Goal: Task Accomplishment & Management: Manage account settings

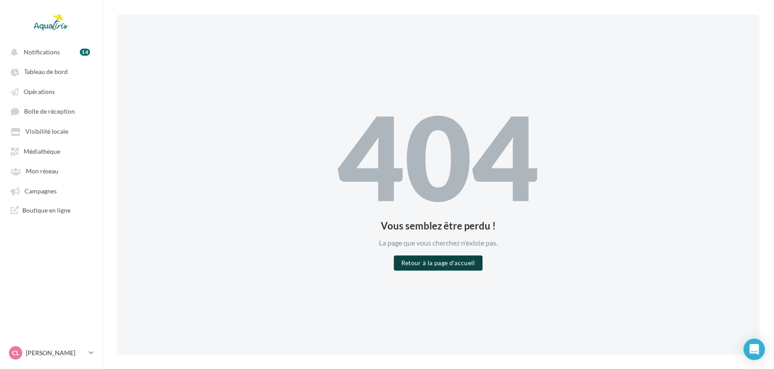
click at [468, 267] on button "Retour à la page d'accueil" at bounding box center [438, 263] width 88 height 15
click at [461, 263] on button "Retour à la page d'accueil" at bounding box center [438, 263] width 88 height 15
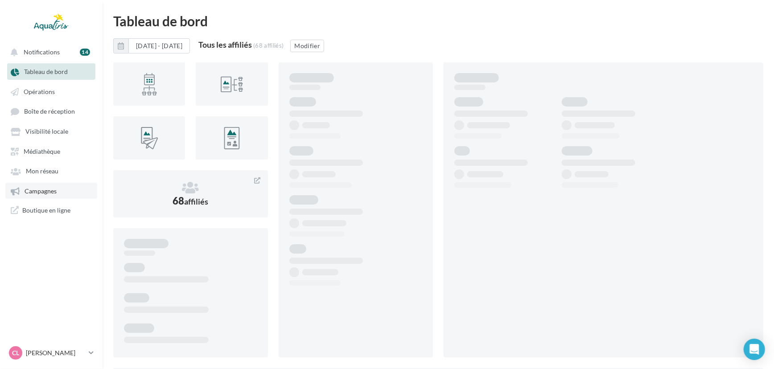
click at [53, 195] on span "Campagnes" at bounding box center [41, 191] width 32 height 8
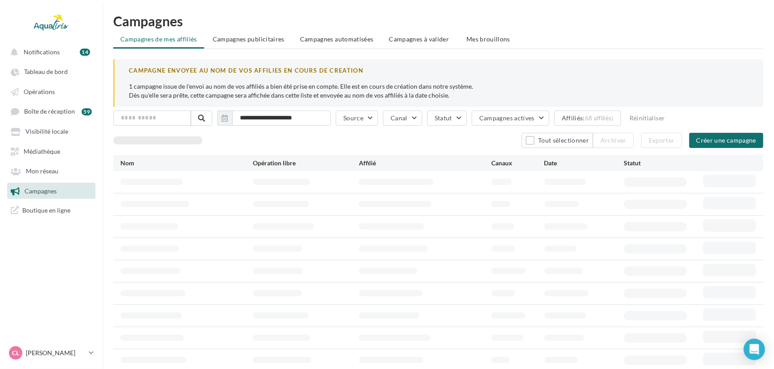
click at [403, 30] on div "**********" at bounding box center [439, 196] width 672 height 364
click at [403, 36] on span "Campagnes à valider" at bounding box center [419, 39] width 60 height 9
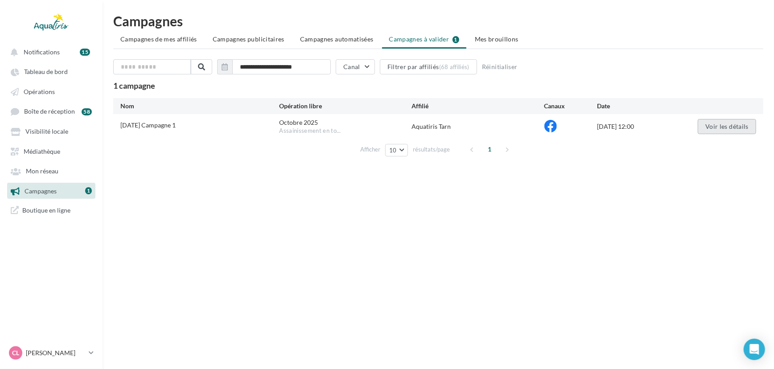
click at [730, 129] on button "Voir les détails" at bounding box center [727, 126] width 58 height 15
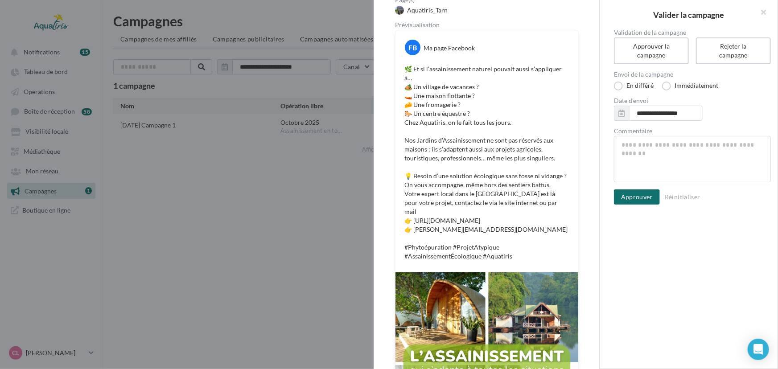
scroll to position [97, 0]
drag, startPoint x: 595, startPoint y: 162, endPoint x: 595, endPoint y: 187, distance: 24.5
click at [595, 187] on div "Nom de campagne Octobre 2025 Campagne 1 Statut de validation En attente Type PO…" at bounding box center [487, 184] width 226 height 369
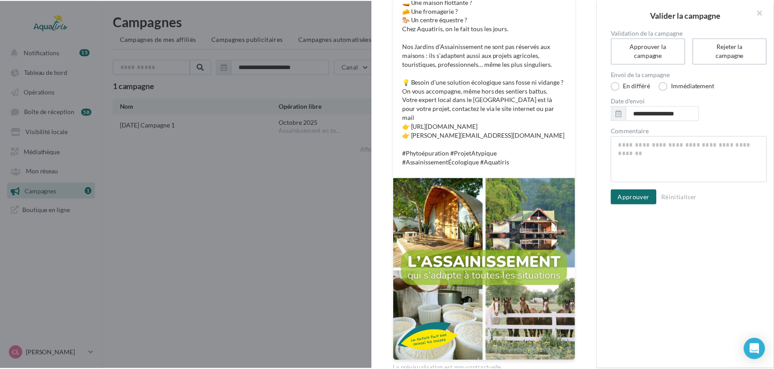
scroll to position [191, 0]
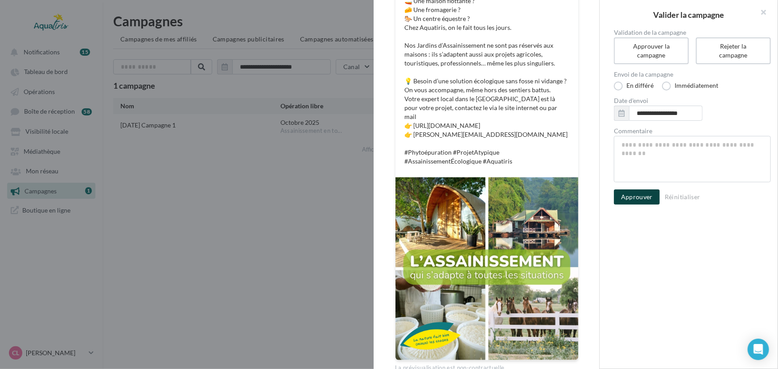
click at [629, 195] on button "Approuver" at bounding box center [637, 197] width 46 height 15
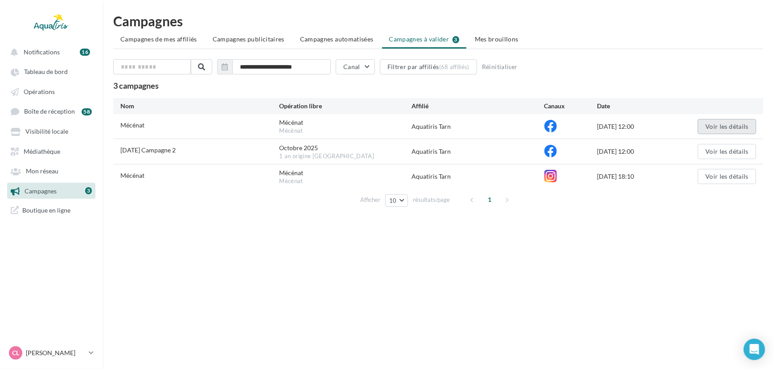
click at [721, 128] on button "Voir les détails" at bounding box center [727, 126] width 58 height 15
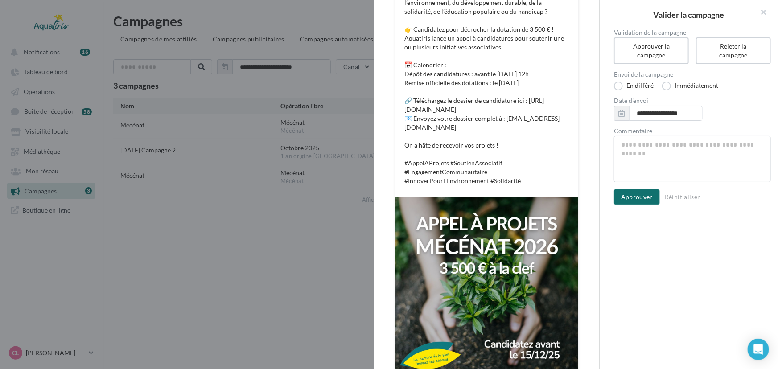
scroll to position [192, 0]
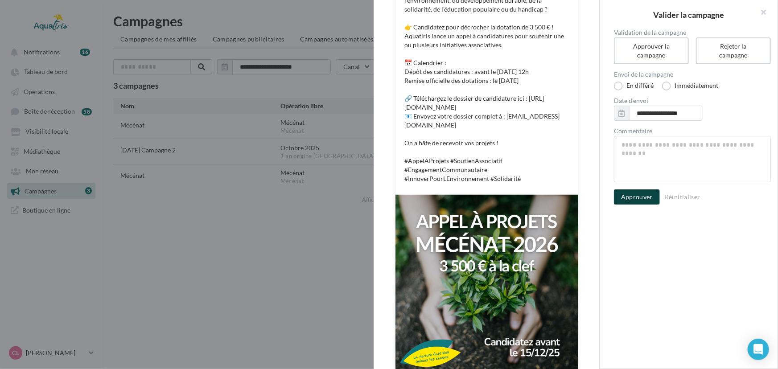
click at [648, 199] on button "Approuver" at bounding box center [637, 197] width 46 height 15
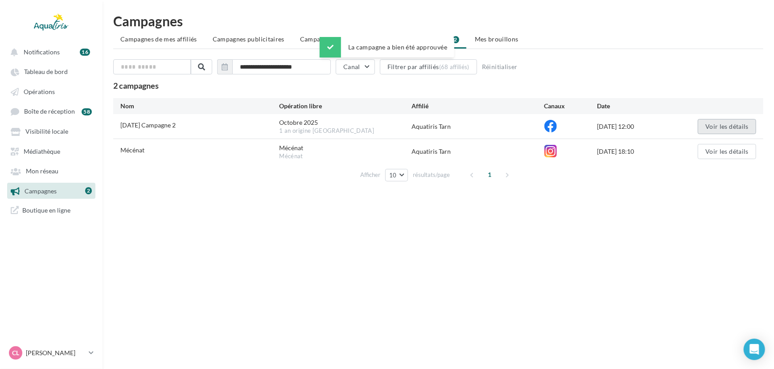
click at [708, 125] on button "Voir les détails" at bounding box center [727, 126] width 58 height 15
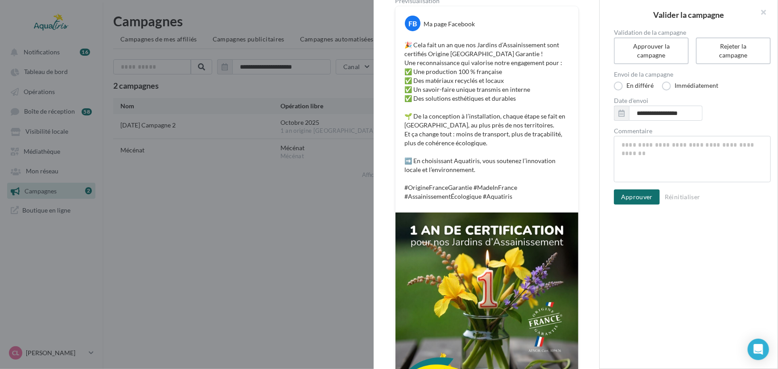
scroll to position [123, 0]
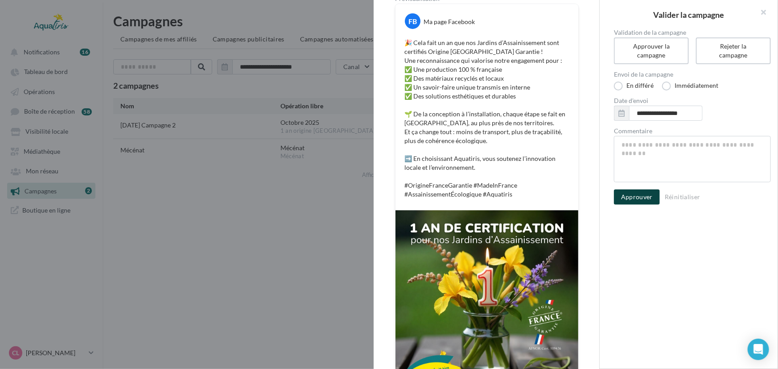
click at [637, 195] on button "Approuver" at bounding box center [637, 197] width 46 height 15
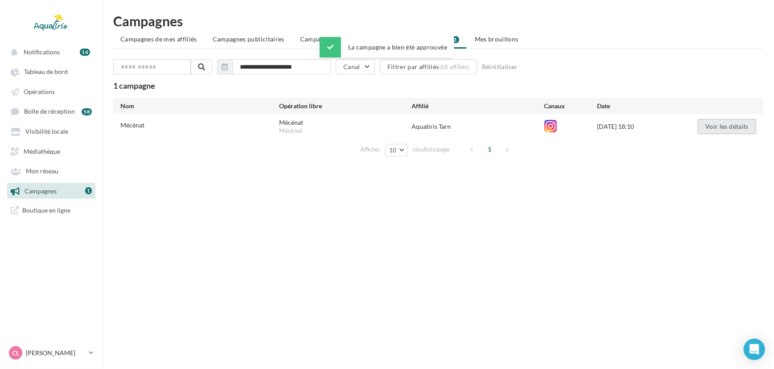
click at [737, 122] on button "Voir les détails" at bounding box center [727, 126] width 58 height 15
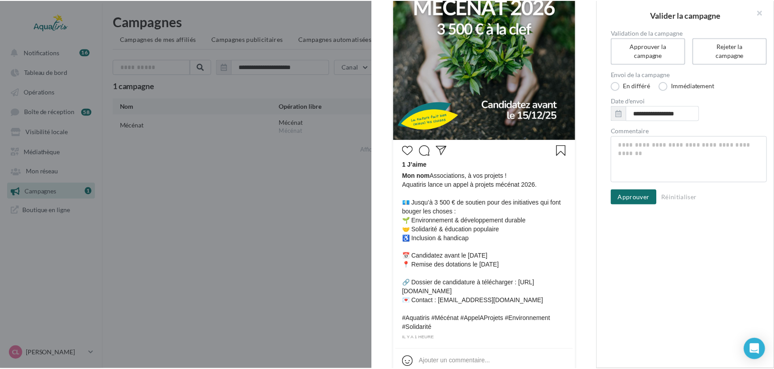
scroll to position [205, 0]
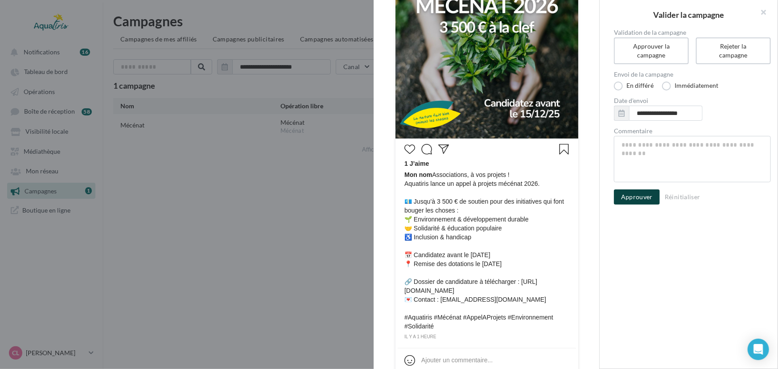
click at [640, 200] on button "Approuver" at bounding box center [637, 197] width 46 height 15
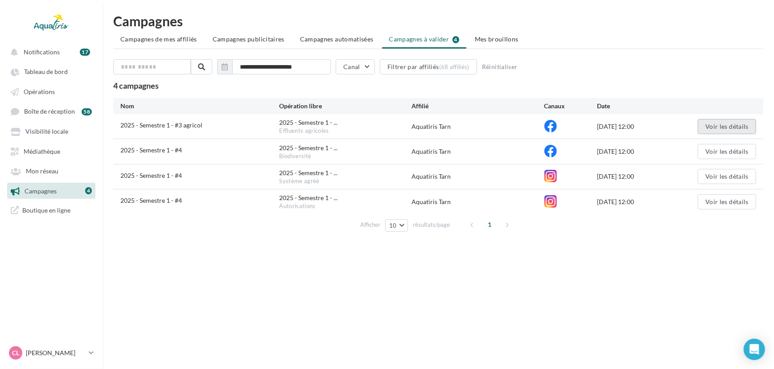
click at [738, 121] on button "Voir les détails" at bounding box center [727, 126] width 58 height 15
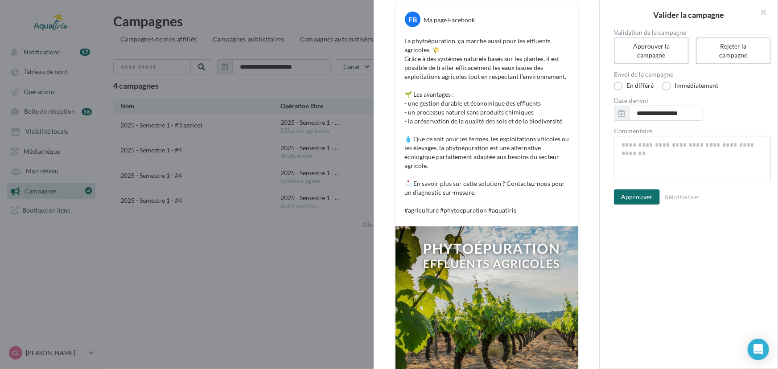
scroll to position [129, 0]
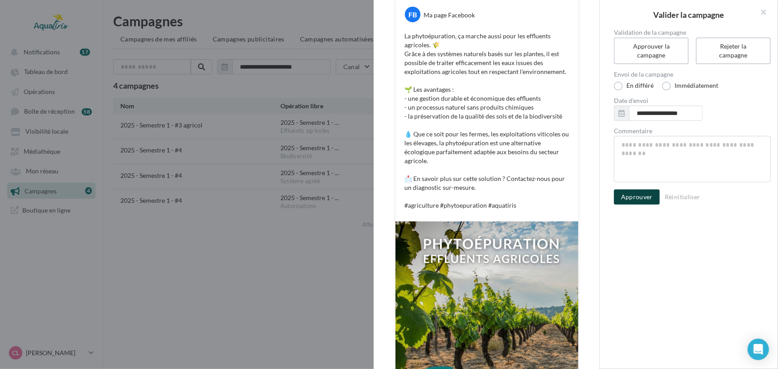
click at [649, 198] on button "Approuver" at bounding box center [637, 197] width 46 height 15
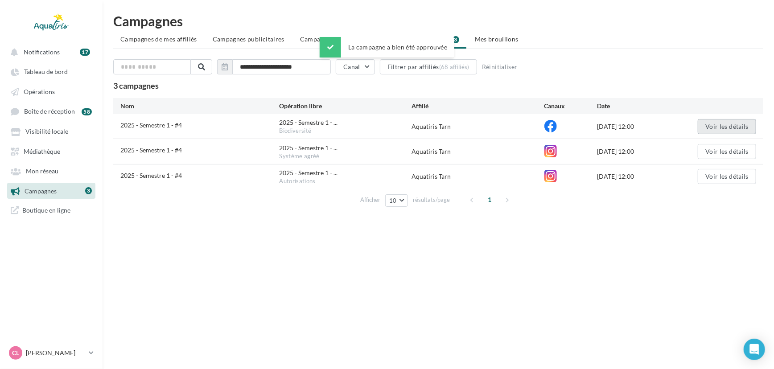
click at [733, 122] on button "Voir les détails" at bounding box center [727, 126] width 58 height 15
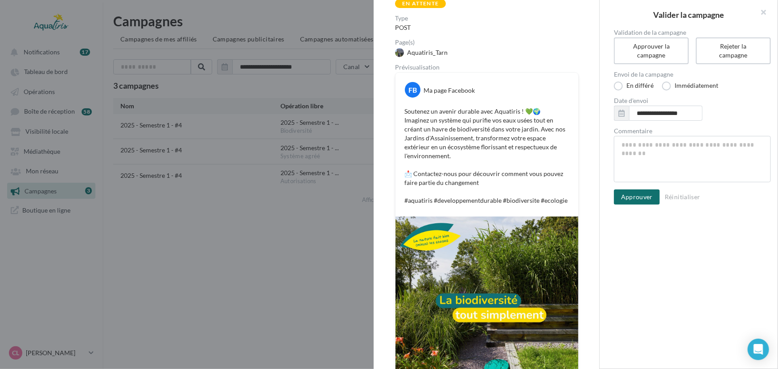
scroll to position [111, 0]
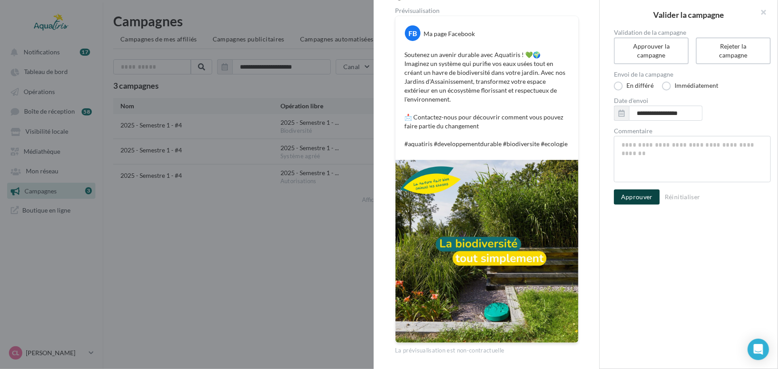
click at [630, 193] on button "Approuver" at bounding box center [637, 197] width 46 height 15
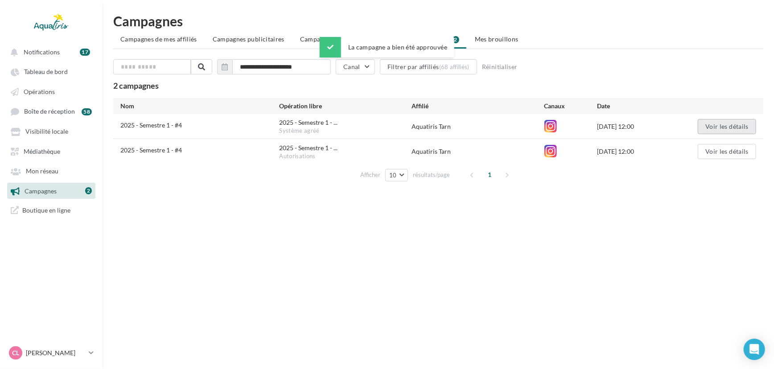
click at [714, 128] on button "Voir les détails" at bounding box center [727, 126] width 58 height 15
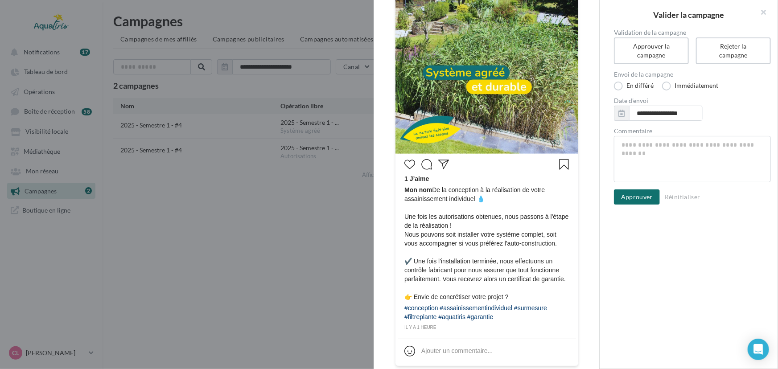
scroll to position [194, 0]
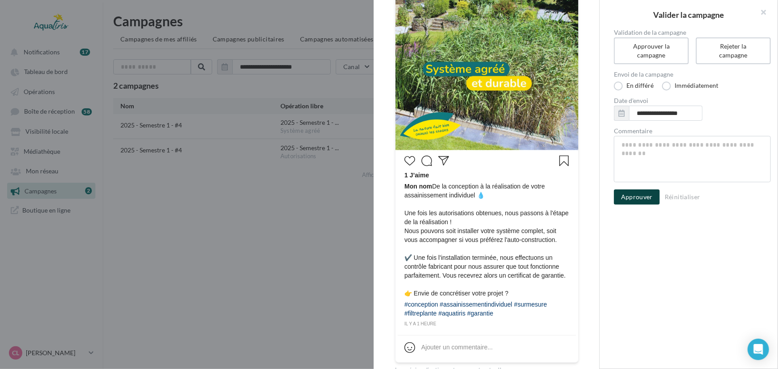
click at [642, 200] on button "Approuver" at bounding box center [637, 197] width 46 height 15
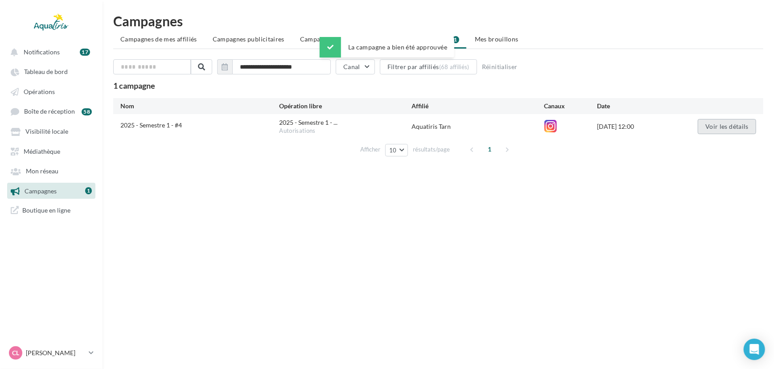
click at [722, 123] on button "Voir les détails" at bounding box center [727, 126] width 58 height 15
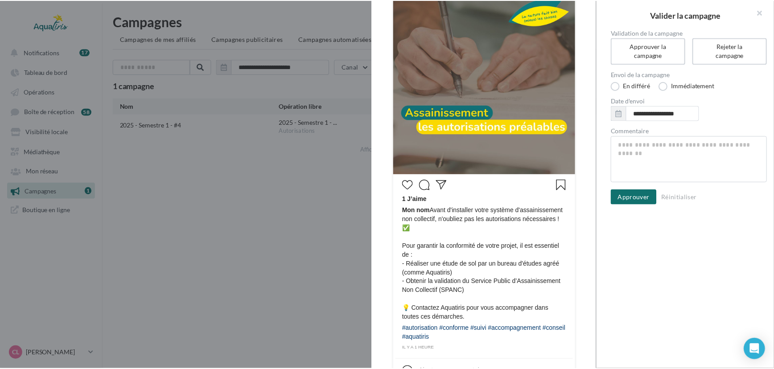
scroll to position [171, 0]
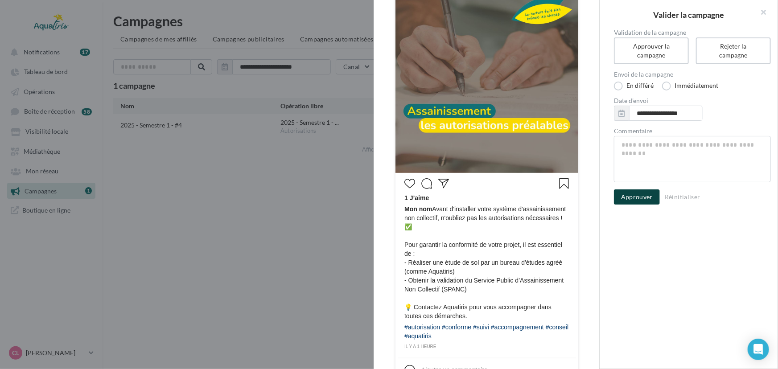
click at [636, 200] on button "Approuver" at bounding box center [637, 197] width 46 height 15
